Goal: Task Accomplishment & Management: Manage account settings

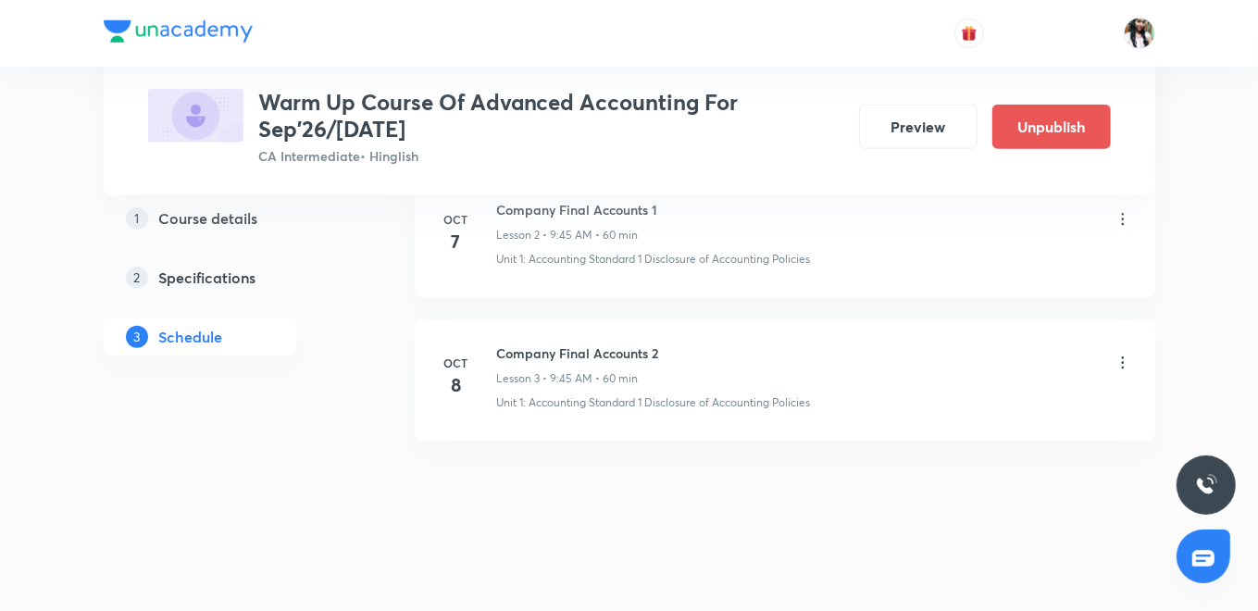
scroll to position [1027, 0]
